Goal: Task Accomplishment & Management: Use online tool/utility

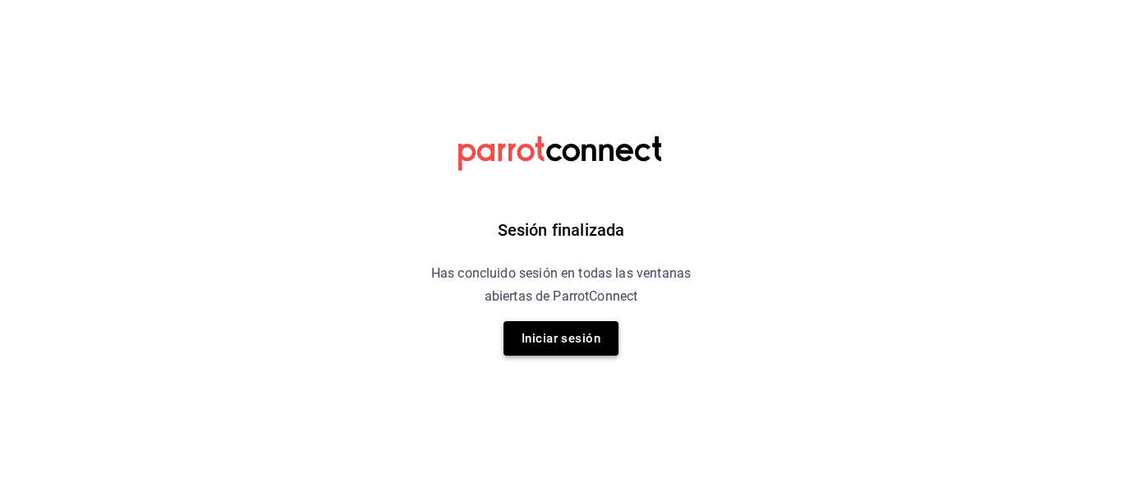
click at [563, 321] on div "Sesión finalizada Has concluido sesión en todas las ventanas abiertas de Parrot…" at bounding box center [561, 246] width 415 height 492
click at [565, 328] on button "Iniciar sesión" at bounding box center [560, 338] width 115 height 34
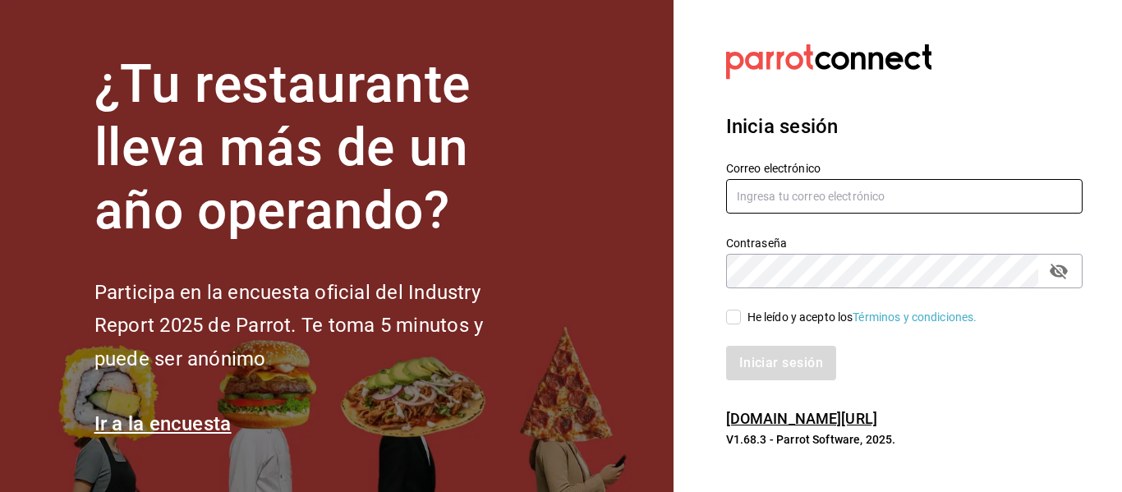
type input "[EMAIL_ADDRESS][DOMAIN_NAME]"
click at [771, 205] on input "vchagas@burkebrothers.co" at bounding box center [904, 196] width 356 height 34
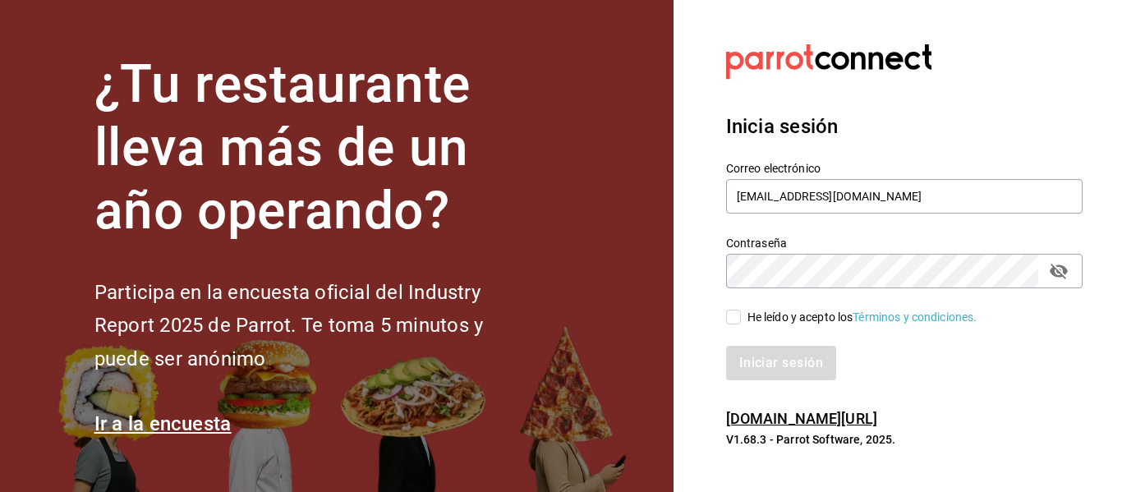
click at [730, 314] on input "He leído y acepto los Términos y condiciones." at bounding box center [733, 317] width 15 height 15
checkbox input "true"
click at [768, 367] on button "Iniciar sesión" at bounding box center [782, 363] width 112 height 34
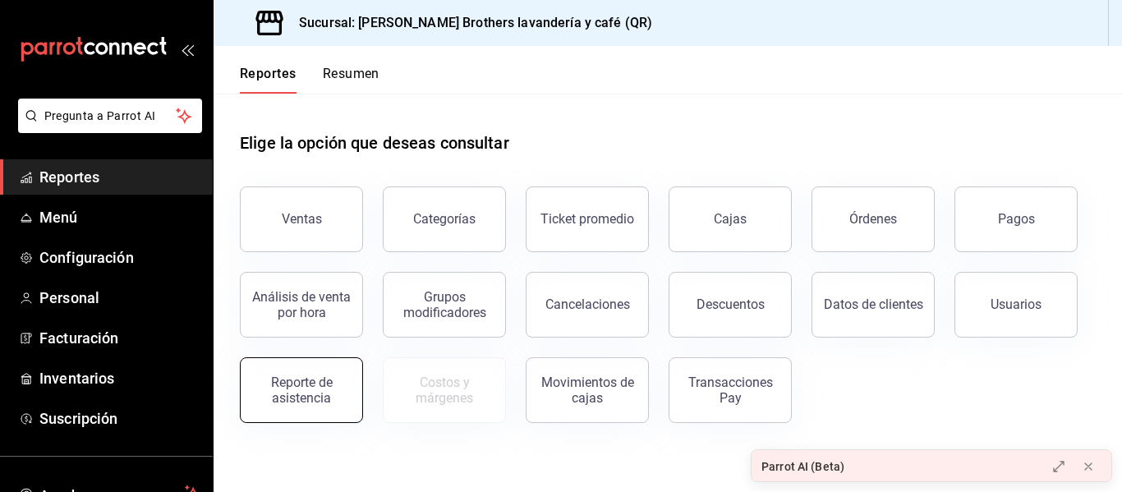
click at [273, 396] on div "Reporte de asistencia" at bounding box center [301, 389] width 102 height 31
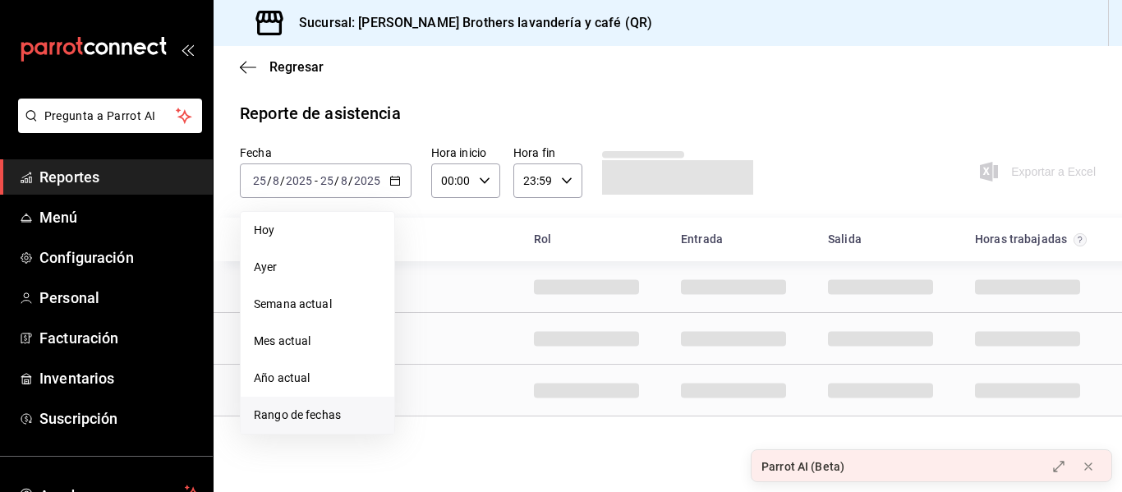
click at [305, 406] on li "Rango de fechas" at bounding box center [318, 415] width 154 height 37
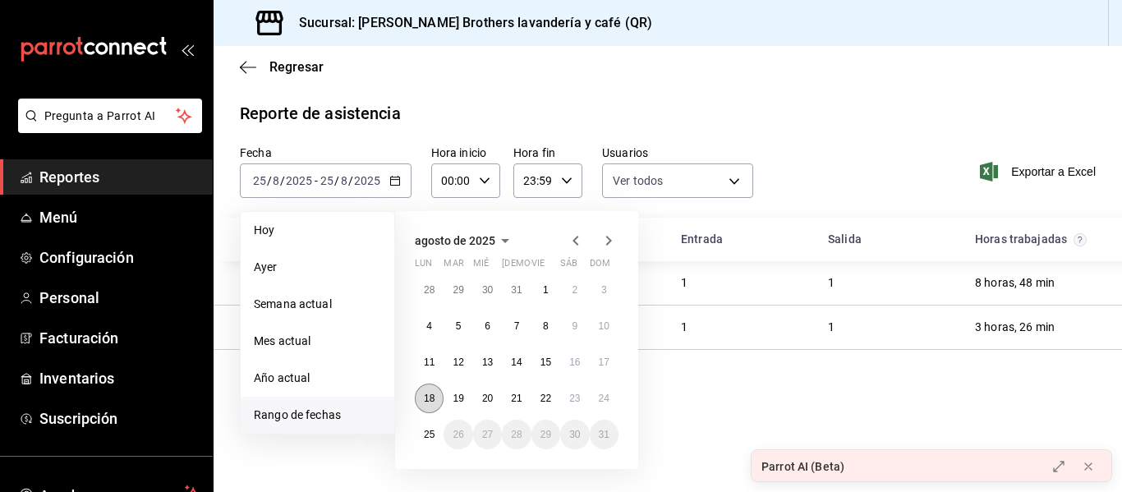
click at [433, 402] on abbr "18" at bounding box center [429, 398] width 11 height 11
click at [611, 400] on button "24" at bounding box center [604, 399] width 29 height 30
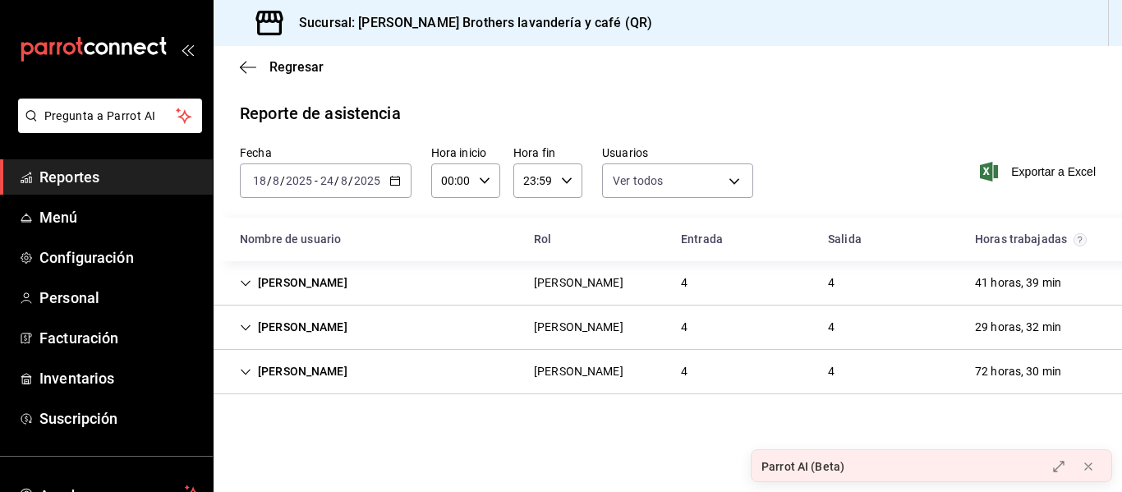
click at [636, 321] on div "[PERSON_NAME]" at bounding box center [579, 327] width 116 height 30
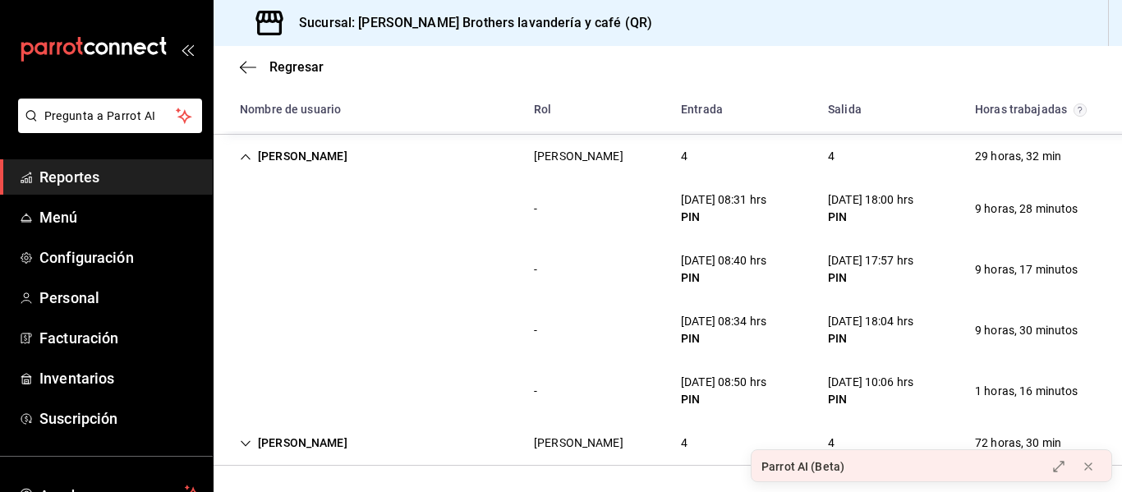
scroll to position [188, 0]
click at [668, 430] on div "4" at bounding box center [684, 443] width 33 height 30
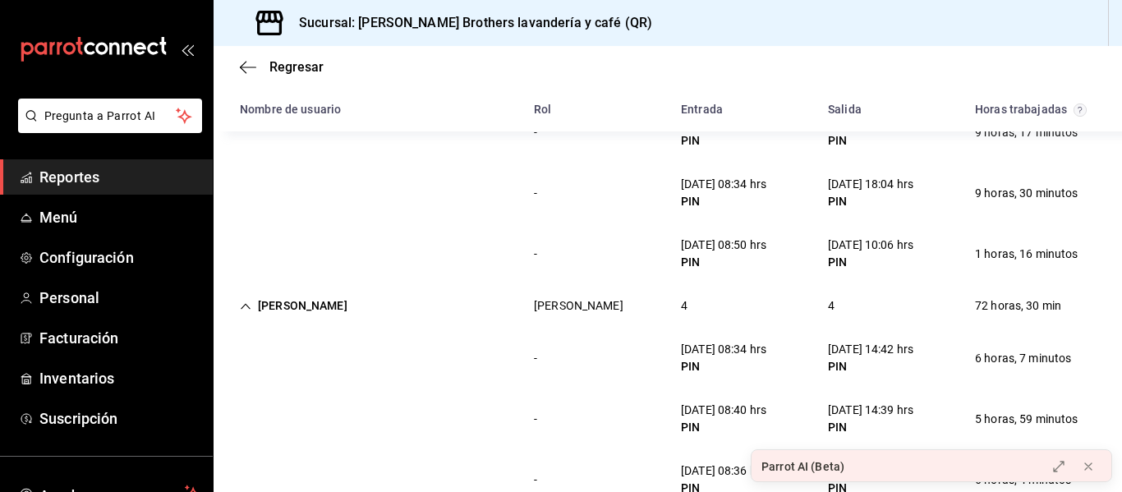
scroll to position [430, 0]
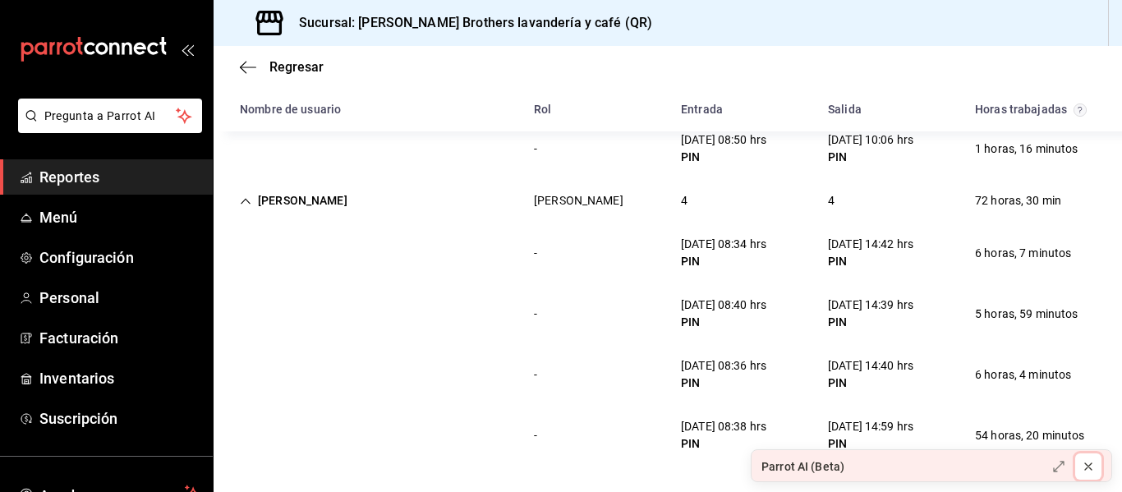
click at [1087, 467] on icon at bounding box center [1088, 466] width 13 height 13
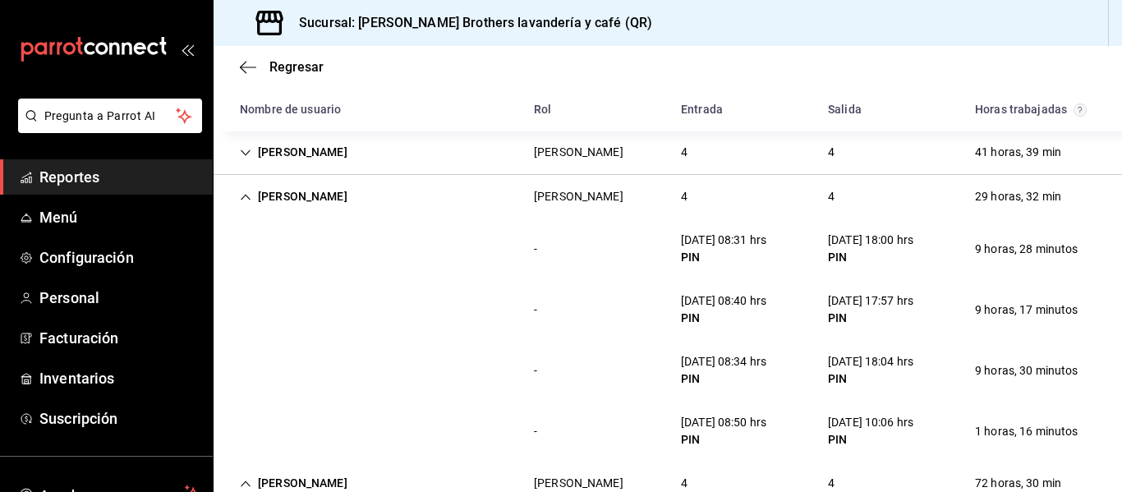
scroll to position [102, 0]
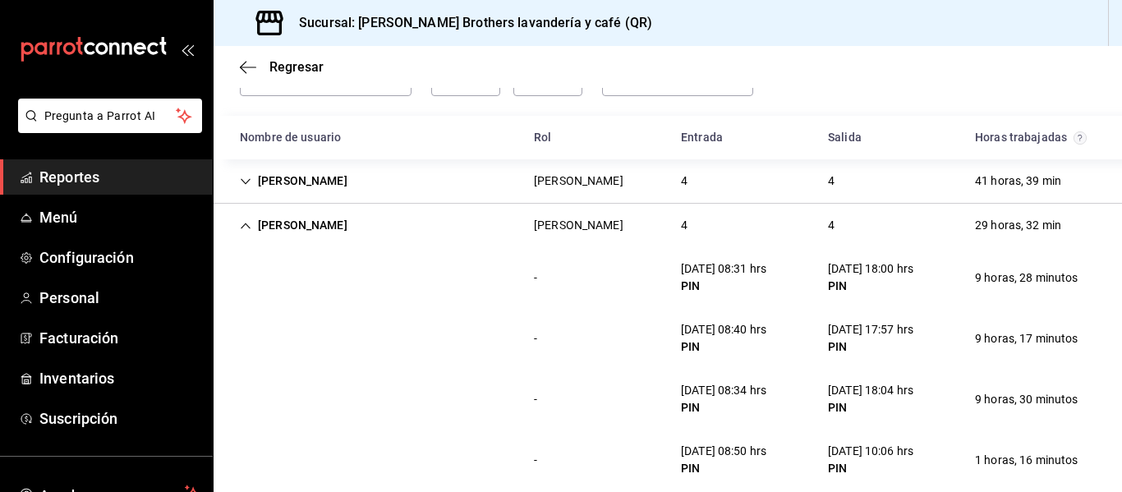
click at [270, 226] on div "[PERSON_NAME]" at bounding box center [294, 225] width 134 height 30
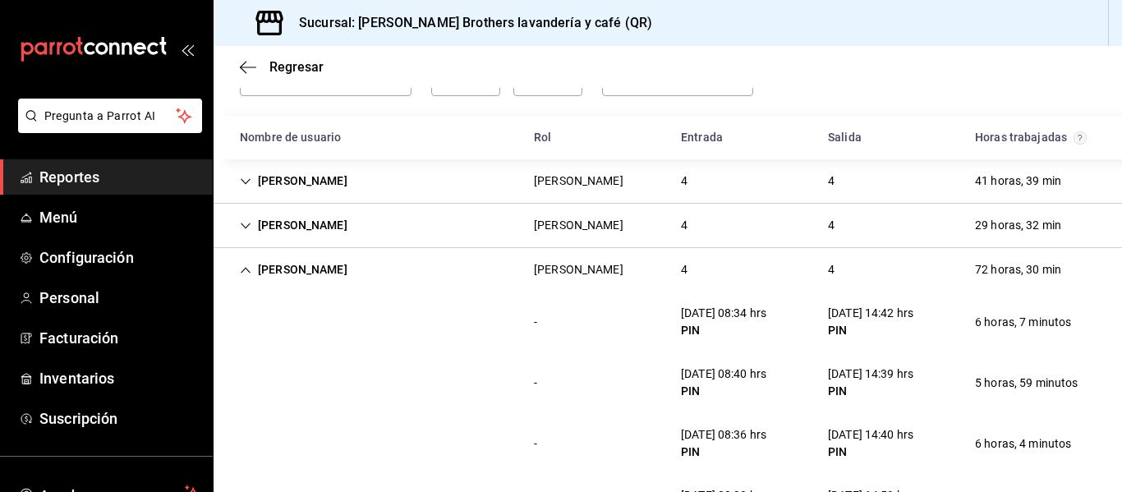
click at [275, 273] on div "[PERSON_NAME]" at bounding box center [294, 270] width 134 height 30
